Goal: Task Accomplishment & Management: Complete application form

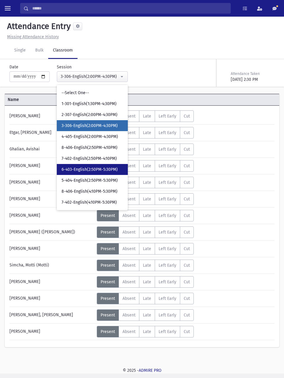
click at [109, 169] on span "6-403-English(2:50PM-5:30PM)" at bounding box center [89, 169] width 56 height 6
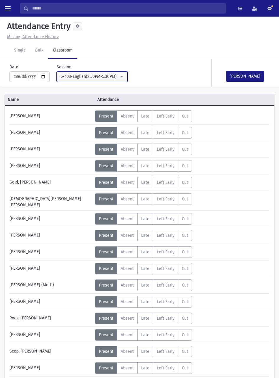
click at [119, 73] on button "6-403-English(2:50PM-5:30PM)" at bounding box center [92, 76] width 71 height 11
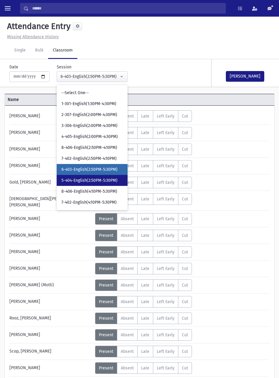
click at [98, 179] on span "5-404-English(2:50PM-5:30PM)" at bounding box center [89, 180] width 56 height 6
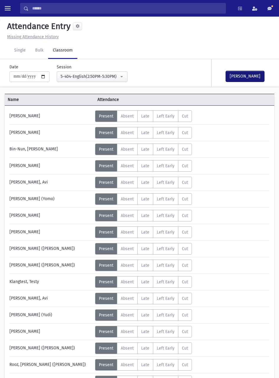
click at [251, 77] on button "[PERSON_NAME]" at bounding box center [245, 76] width 38 height 11
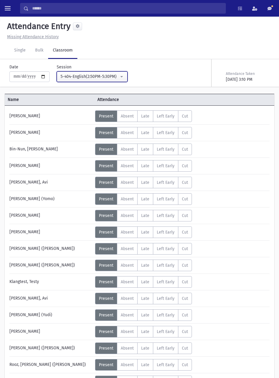
click at [111, 75] on div "5-404-English(2:50PM-5:30PM)" at bounding box center [90, 76] width 59 height 6
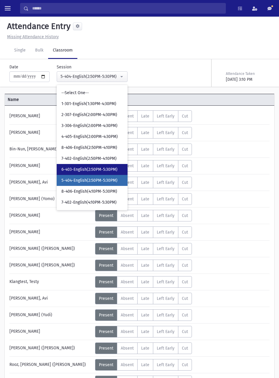
click at [104, 164] on link "6-403-English(2:50PM-5:30PM)" at bounding box center [92, 169] width 71 height 11
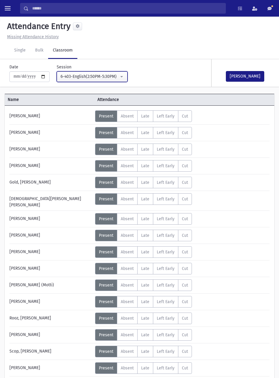
click at [104, 77] on div "6-403-English(2:50PM-5:30PM)" at bounding box center [90, 76] width 59 height 6
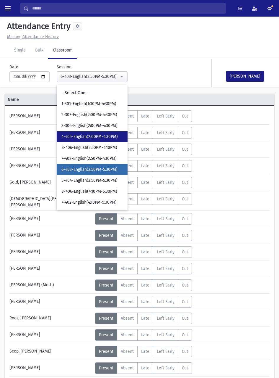
click at [104, 137] on span "4-405-English(2:00PM-4:30PM)" at bounding box center [89, 137] width 56 height 6
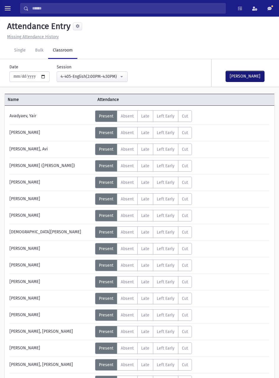
click at [254, 78] on button "[PERSON_NAME]" at bounding box center [245, 76] width 38 height 11
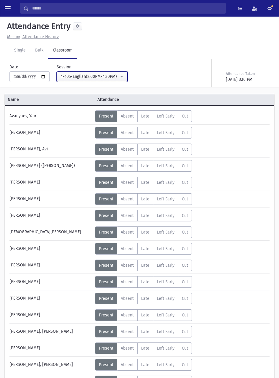
click at [106, 81] on button "4-405-English(2:00PM-4:30PM)" at bounding box center [92, 76] width 71 height 11
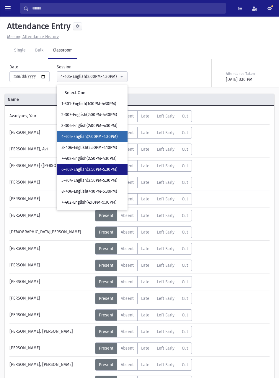
click at [103, 170] on span "6-403-English(2:50PM-5:30PM)" at bounding box center [89, 169] width 56 height 6
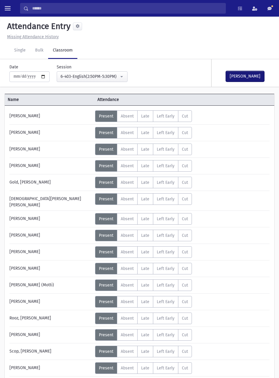
click at [254, 76] on button "[PERSON_NAME]" at bounding box center [245, 76] width 38 height 11
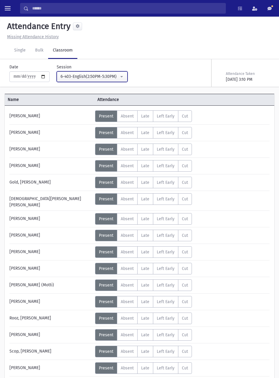
click at [114, 76] on div "6-403-English(2:50PM-5:30PM)" at bounding box center [90, 76] width 59 height 6
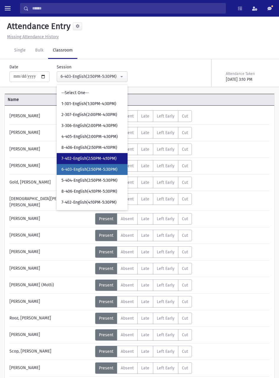
click at [105, 159] on span "7-402-English(2:50PM-4:10PM)" at bounding box center [88, 159] width 55 height 6
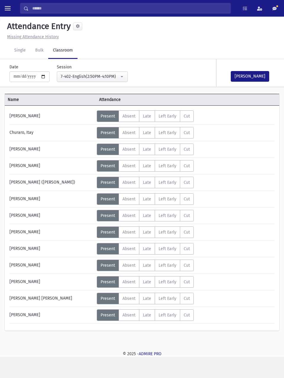
click at [131, 135] on span "Absent" at bounding box center [128, 132] width 13 height 5
click at [258, 75] on button "[PERSON_NAME]" at bounding box center [250, 76] width 38 height 11
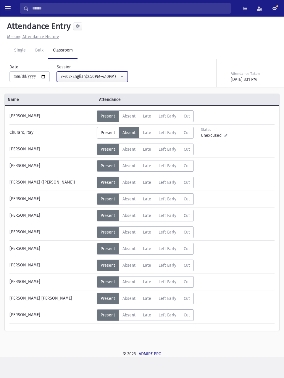
click at [119, 77] on div "7-402-English(2:50PM-4:10PM)" at bounding box center [90, 76] width 59 height 6
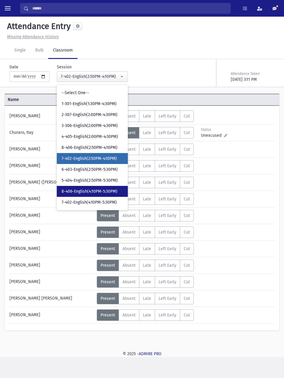
click at [106, 190] on span "8-406-English(4:10PM-5:30PM)" at bounding box center [89, 191] width 56 height 6
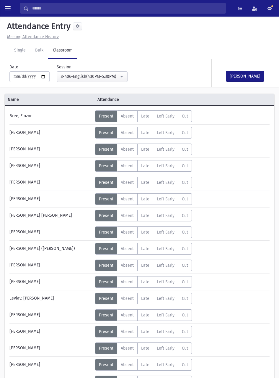
click at [122, 137] on label "Absent A" at bounding box center [127, 133] width 21 height 12
click at [245, 74] on button "[PERSON_NAME]" at bounding box center [245, 76] width 38 height 11
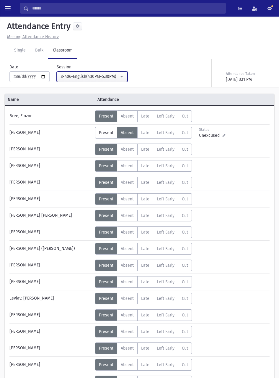
click at [108, 77] on div "8-406-English(4:10PM-5:30PM)" at bounding box center [90, 76] width 59 height 6
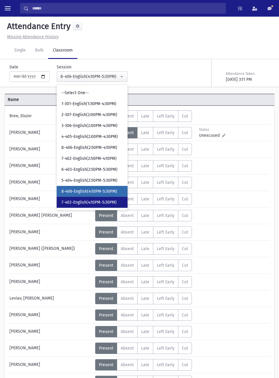
click at [107, 202] on span "7-402-English(4:10PM-5:30PM)" at bounding box center [88, 202] width 55 height 6
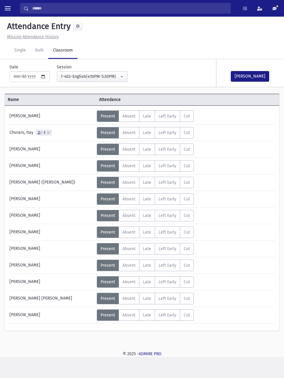
click at [134, 137] on label "Absent A" at bounding box center [129, 133] width 21 height 12
click at [259, 71] on button "[PERSON_NAME]" at bounding box center [250, 76] width 38 height 11
click at [255, 83] on div "Attendance Taken [DATE] 3:11 PM" at bounding box center [245, 75] width 59 height 23
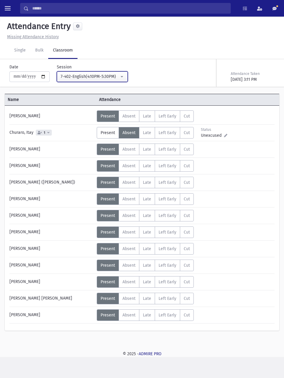
click at [119, 72] on button "7-402-English(4:10PM-5:30PM)" at bounding box center [92, 76] width 71 height 11
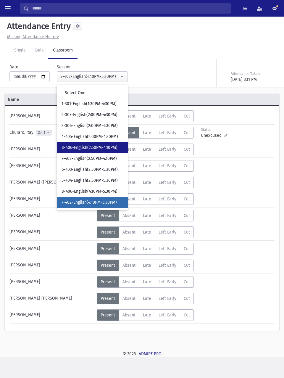
click at [109, 147] on span "8-406-English(2:50PM-4:10PM)" at bounding box center [89, 148] width 56 height 6
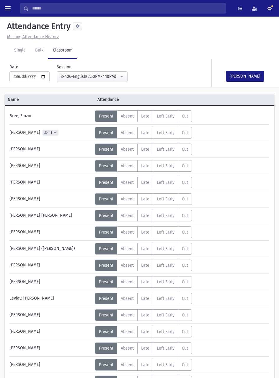
click at [131, 132] on span "Absent" at bounding box center [127, 132] width 13 height 5
click at [246, 78] on button "[PERSON_NAME]" at bounding box center [245, 76] width 38 height 11
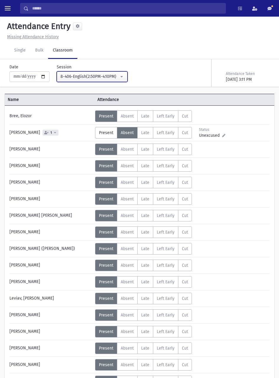
click at [119, 79] on div "8-406-English(2:50PM-4:10PM)" at bounding box center [90, 76] width 59 height 6
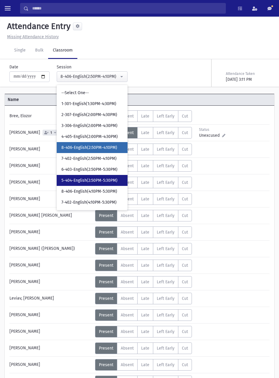
click at [104, 182] on span "5-404-English(2:50PM-5:30PM)" at bounding box center [89, 180] width 56 height 6
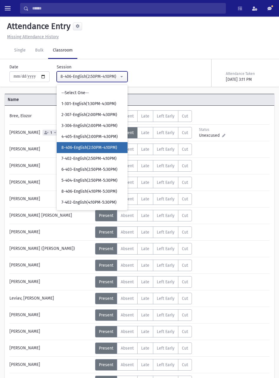
select select "****"
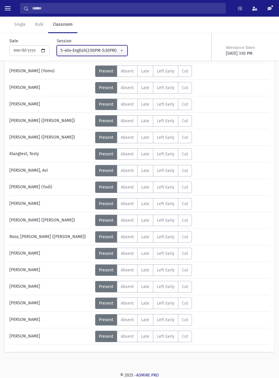
scroll to position [127, 0]
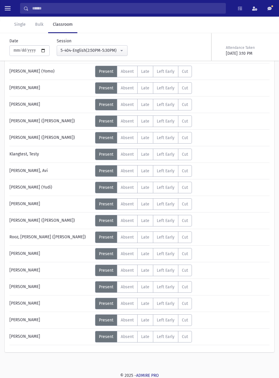
click at [129, 252] on span "Absent" at bounding box center [127, 253] width 13 height 5
click at [129, 273] on label "Absent A" at bounding box center [127, 270] width 21 height 12
